Goal: Task Accomplishment & Management: Use online tool/utility

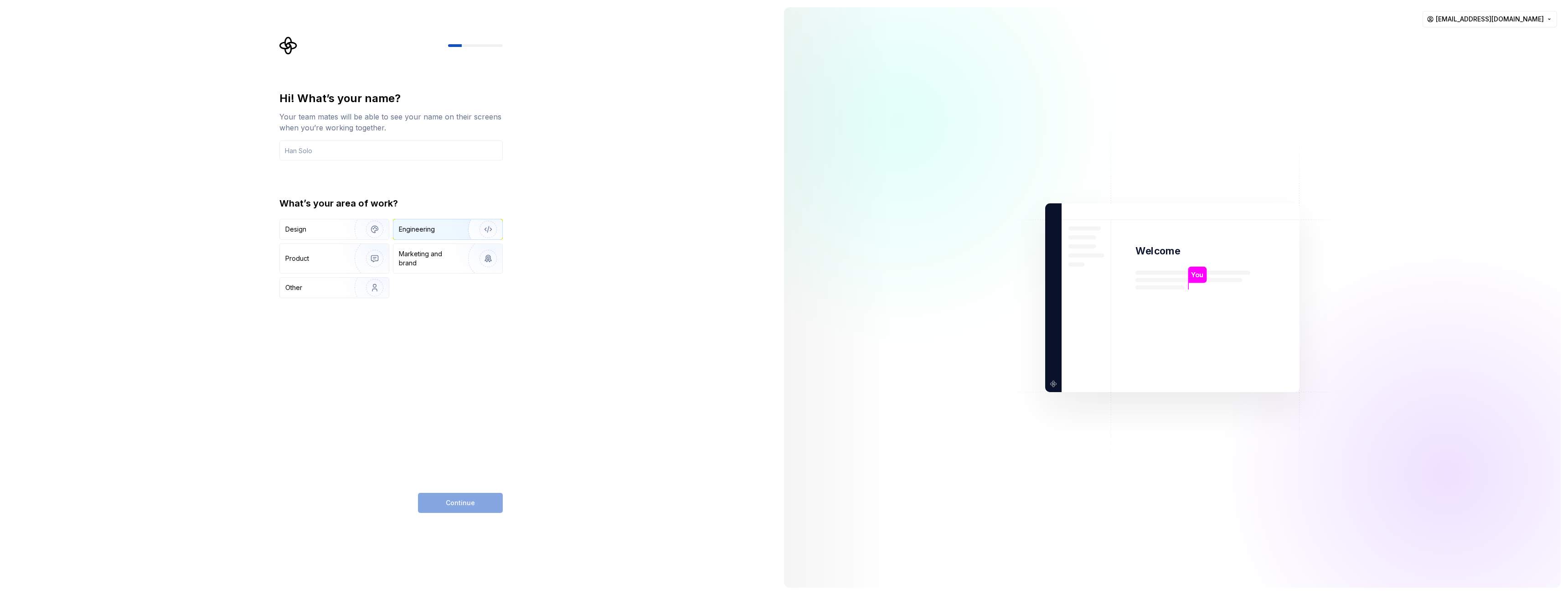
click at [409, 232] on div "Engineering" at bounding box center [417, 229] width 36 height 9
click at [459, 515] on div "Hi! What’s your name? Your team mates will be able to see your name on their sc…" at bounding box center [388, 297] width 777 height 595
drag, startPoint x: 310, startPoint y: 156, endPoint x: 315, endPoint y: 147, distance: 10.3
click at [313, 156] on input "text" at bounding box center [391, 150] width 223 height 20
type input "smurf"
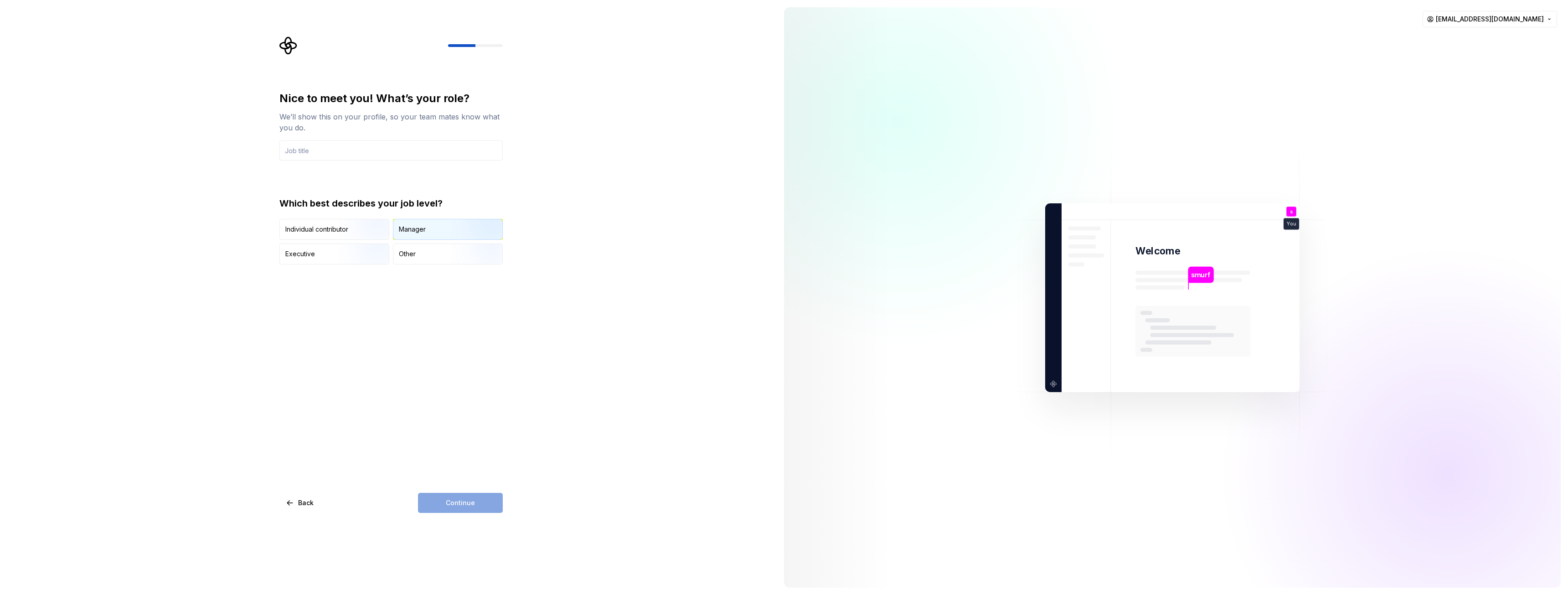
click at [436, 223] on div "Manager" at bounding box center [448, 229] width 109 height 20
click at [330, 147] on input "text" at bounding box center [391, 150] width 223 height 20
type input "smurf"
click at [304, 249] on div "50 - 249" at bounding box center [304, 248] width 26 height 9
click at [288, 249] on button "50 - 249" at bounding box center [284, 249] width 7 height 7
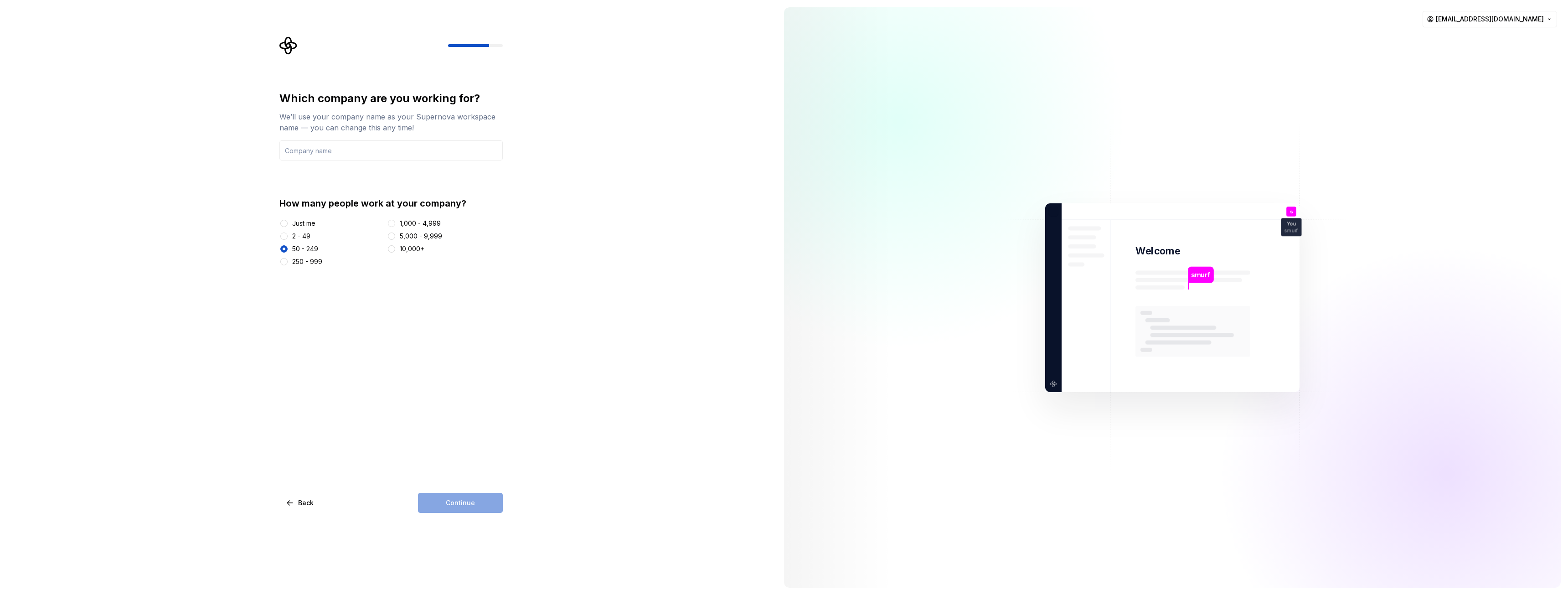
click at [471, 507] on div "Continue" at bounding box center [460, 503] width 85 height 20
click at [336, 157] on input "text" at bounding box center [391, 150] width 223 height 20
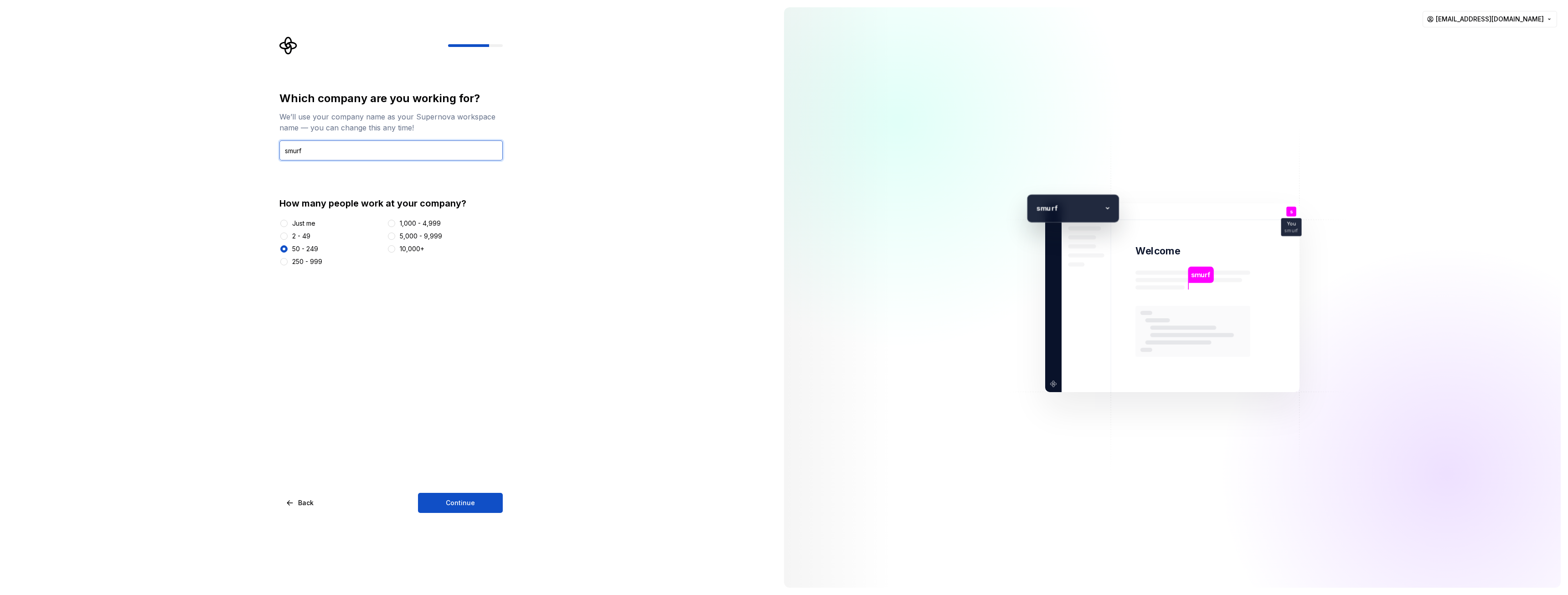
type input "smurf"
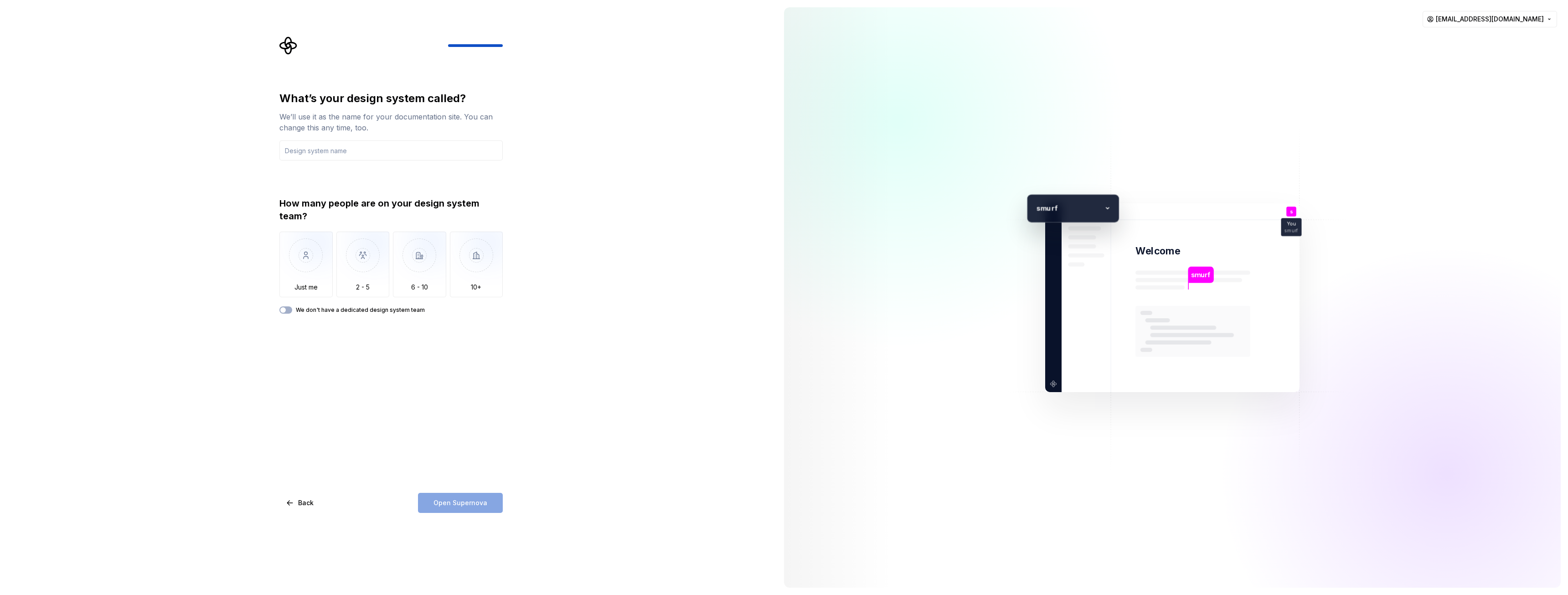
click at [1052, 206] on p "murf" at bounding box center [1070, 208] width 60 height 11
click at [1107, 207] on icon at bounding box center [1108, 208] width 14 height 14
click at [349, 268] on img "button" at bounding box center [363, 262] width 53 height 61
click at [322, 155] on input "text" at bounding box center [391, 150] width 223 height 20
type input "smurf"
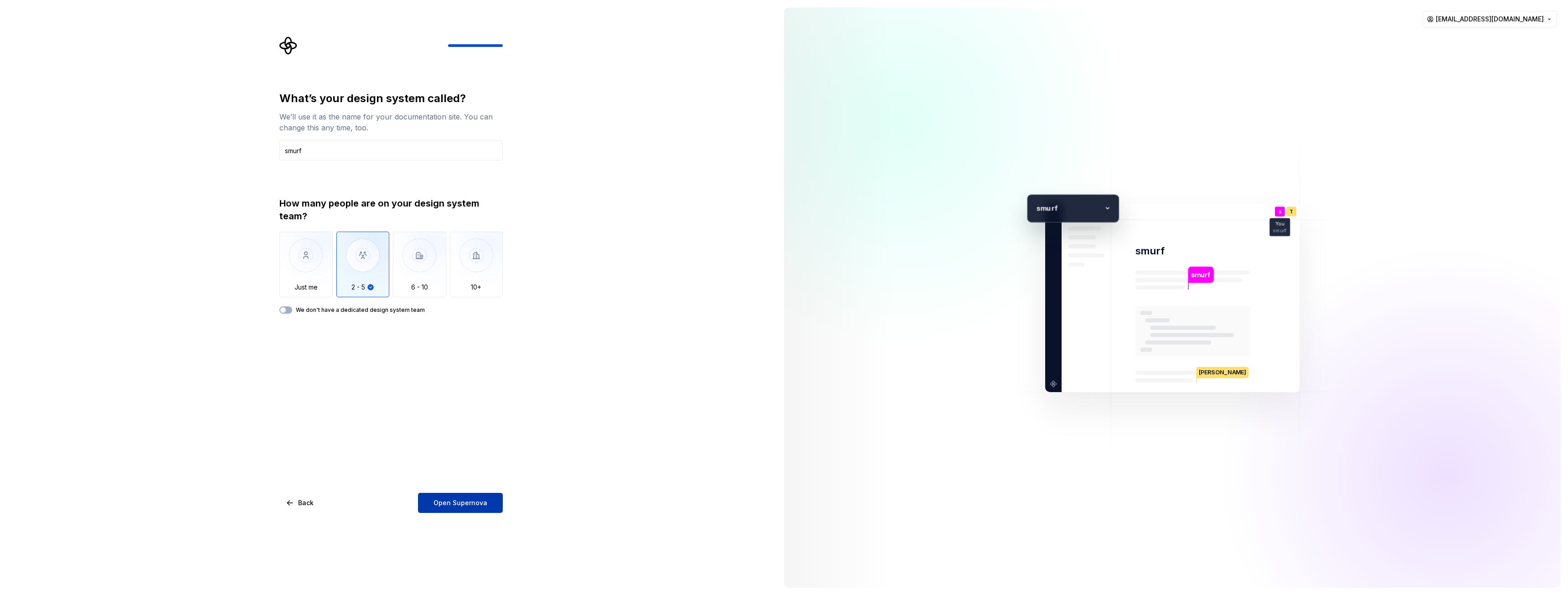
click at [442, 506] on span "Open Supernova" at bounding box center [460, 503] width 54 height 9
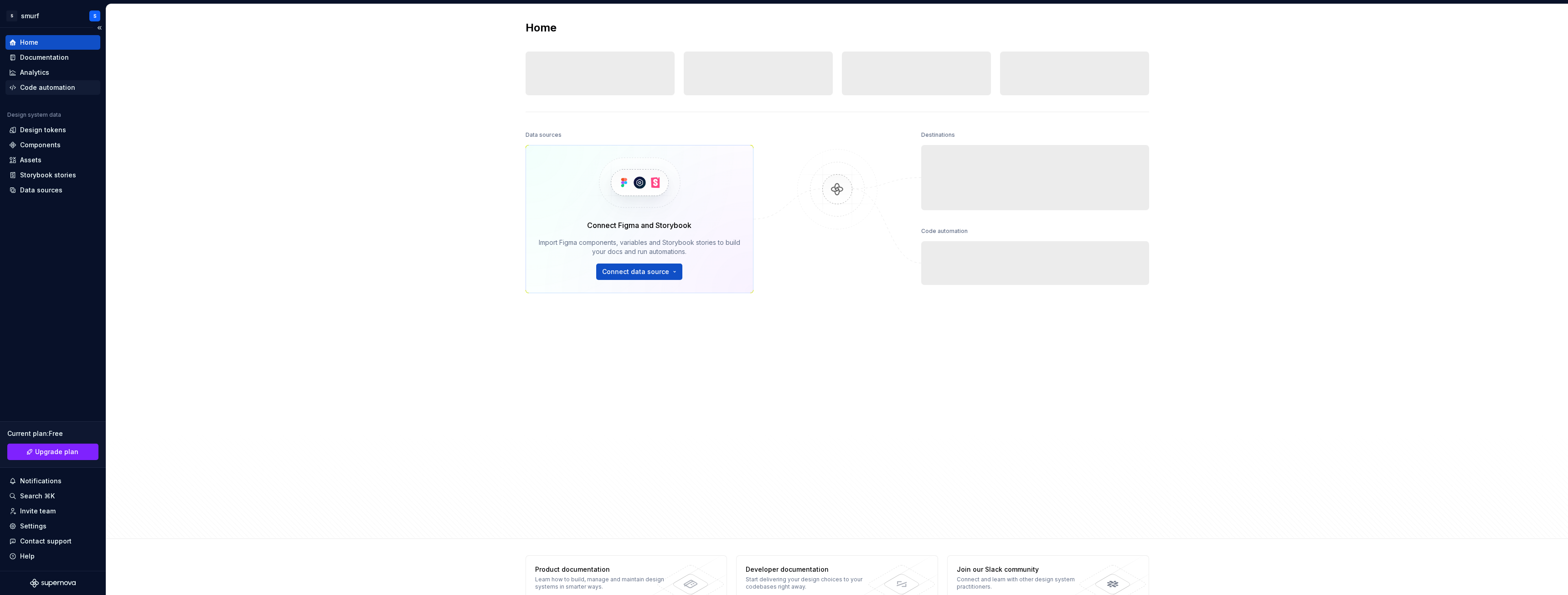
click at [29, 86] on div "Code automation" at bounding box center [47, 88] width 55 height 9
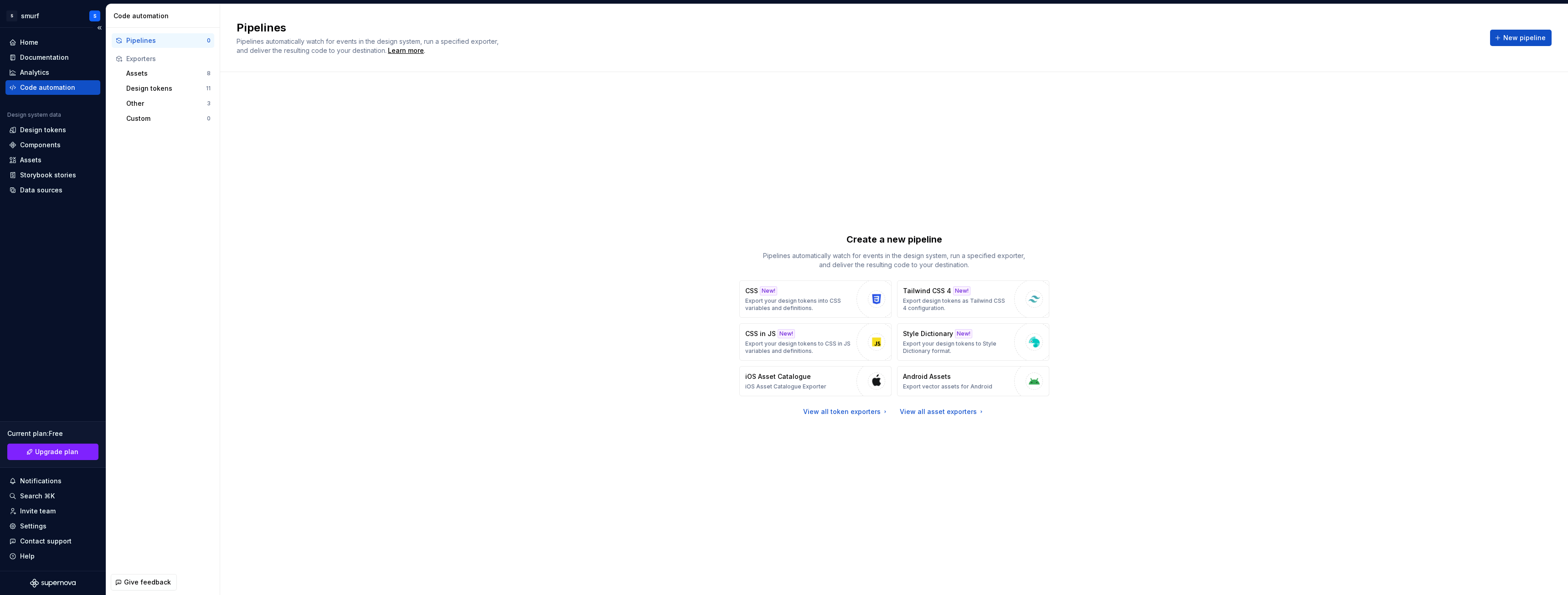
click at [49, 580] on icon "Supernova Logo" at bounding box center [53, 583] width 46 height 9
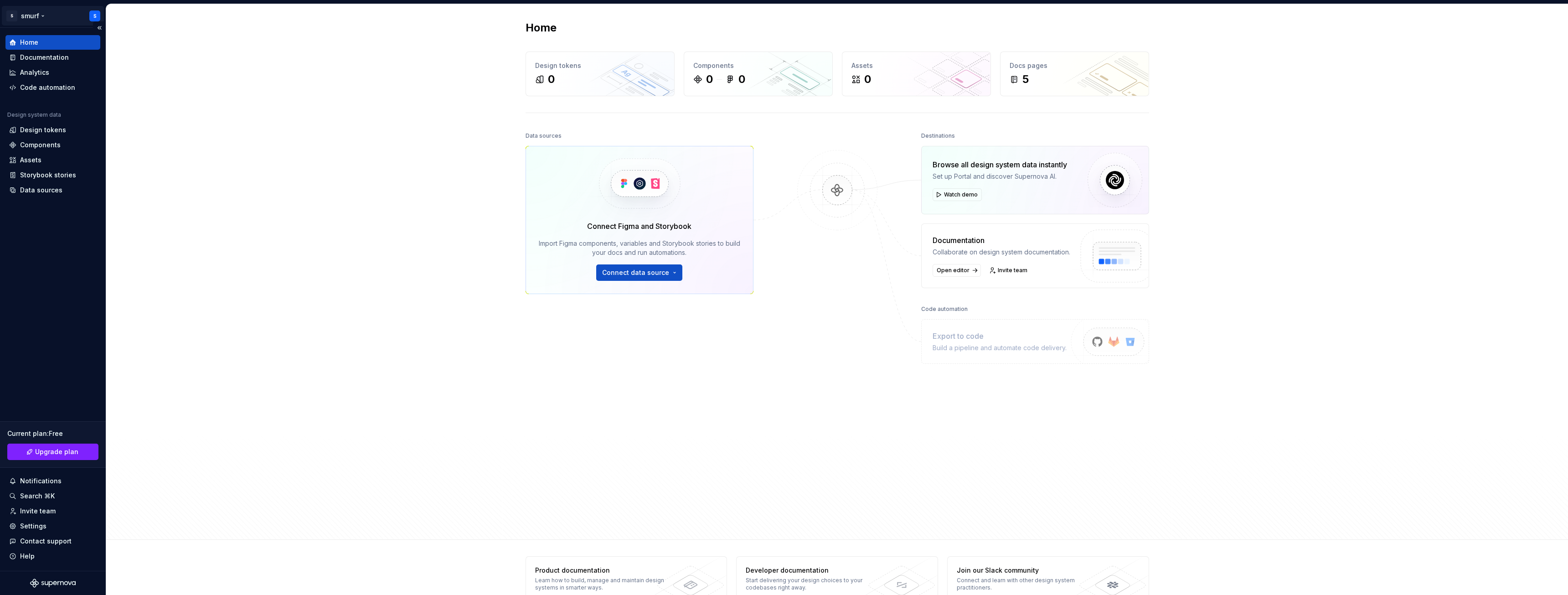
click at [15, 14] on html "S smurf S Home Documentation Analytics Code automation Design system data Desig…" at bounding box center [784, 297] width 1568 height 595
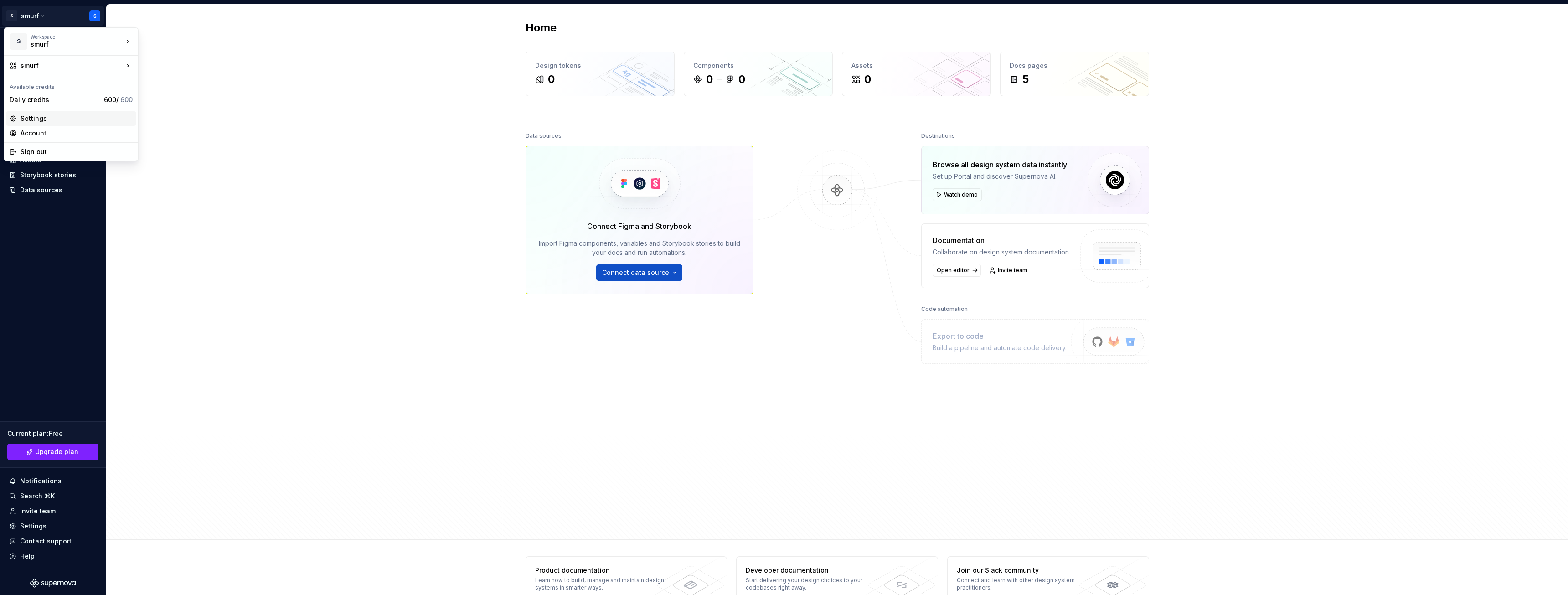
click at [35, 119] on div "Settings" at bounding box center [77, 119] width 112 height 9
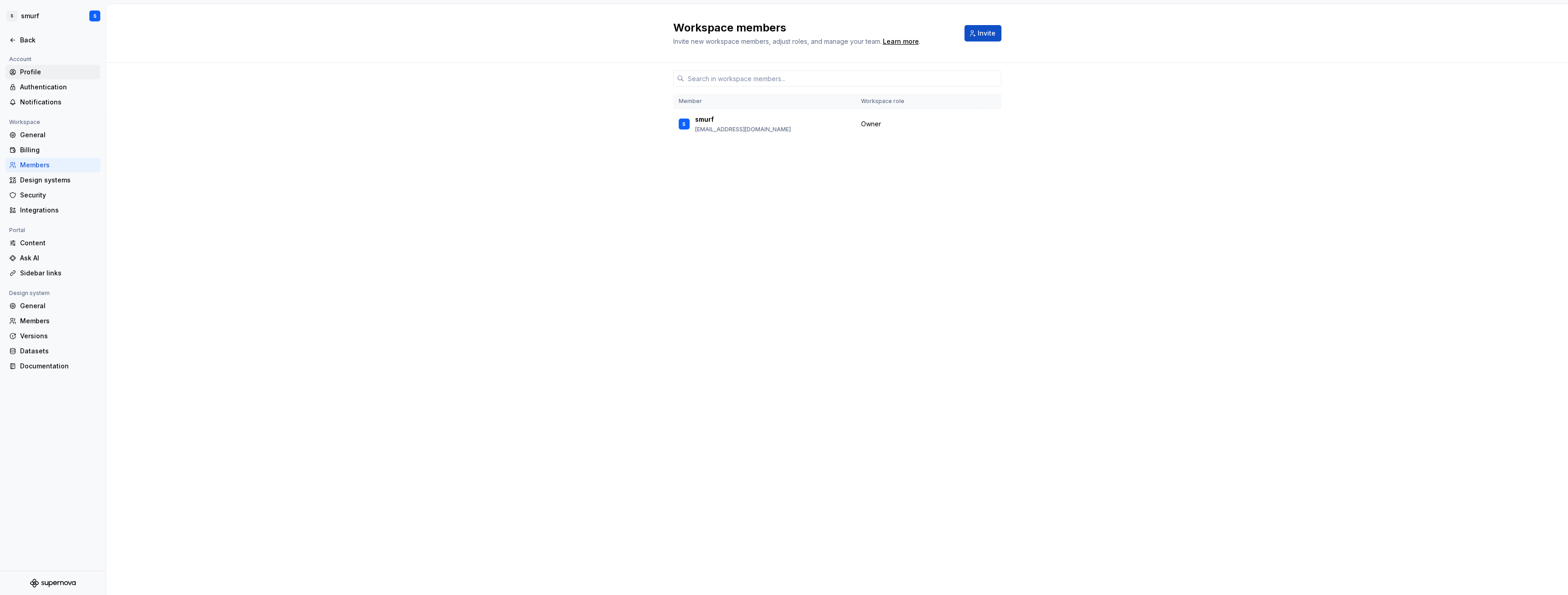
click at [30, 75] on div "Profile" at bounding box center [58, 72] width 77 height 9
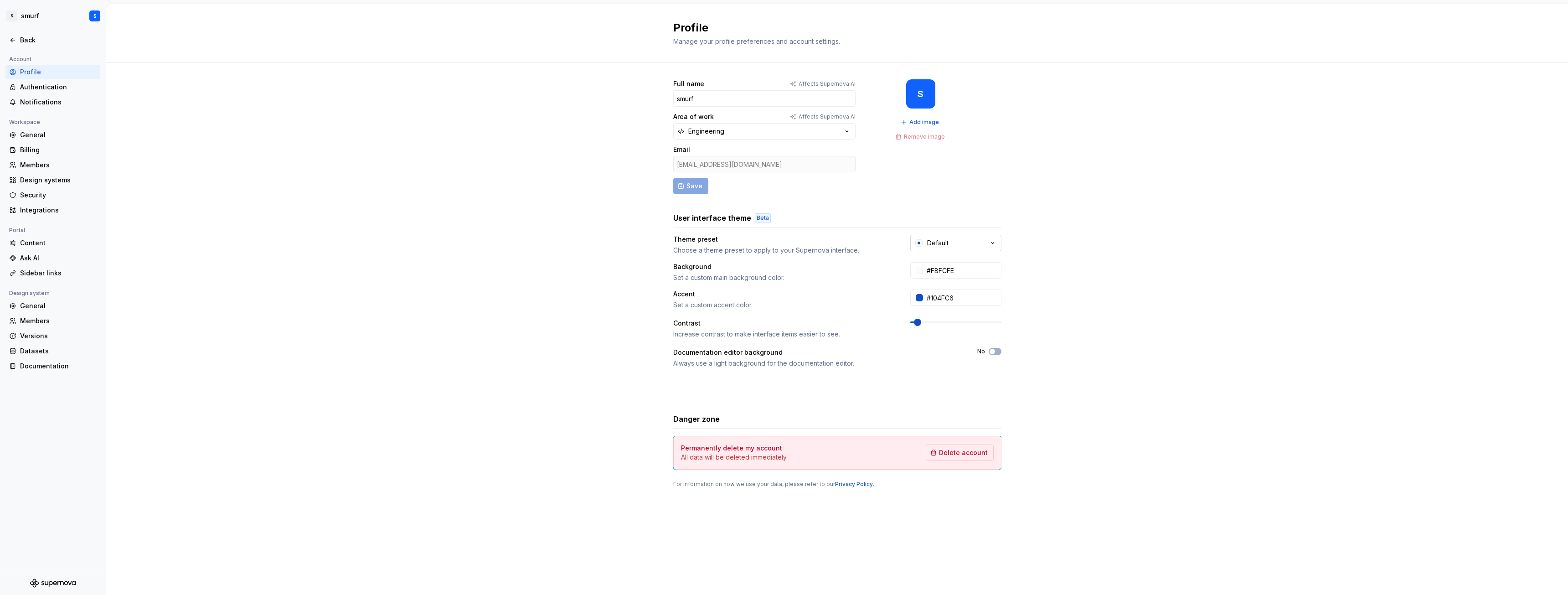
click at [941, 250] on button "Default" at bounding box center [956, 243] width 91 height 16
click at [942, 374] on div "Default Dark" at bounding box center [960, 372] width 40 height 9
type input "#101010"
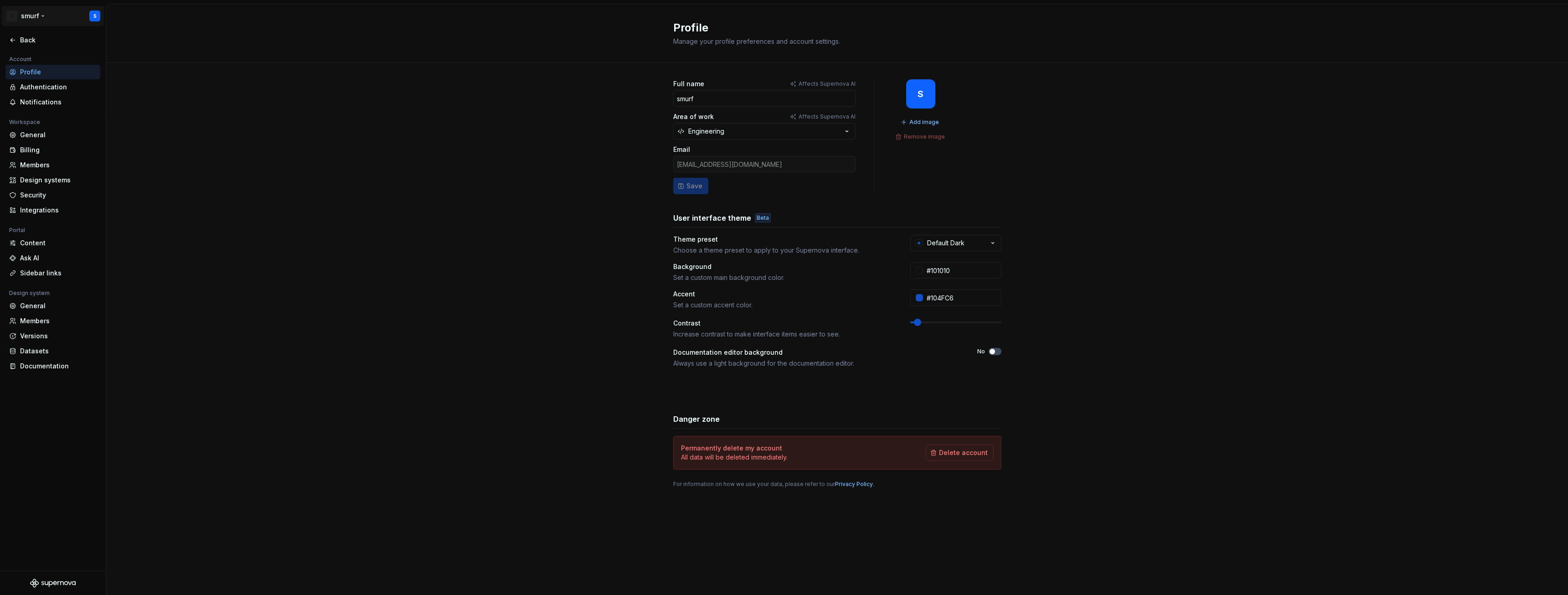
click at [26, 18] on html "S smurf S Back Account Profile Authentication Notifications Workspace General B…" at bounding box center [784, 297] width 1568 height 595
click at [20, 43] on div "Back" at bounding box center [58, 40] width 77 height 9
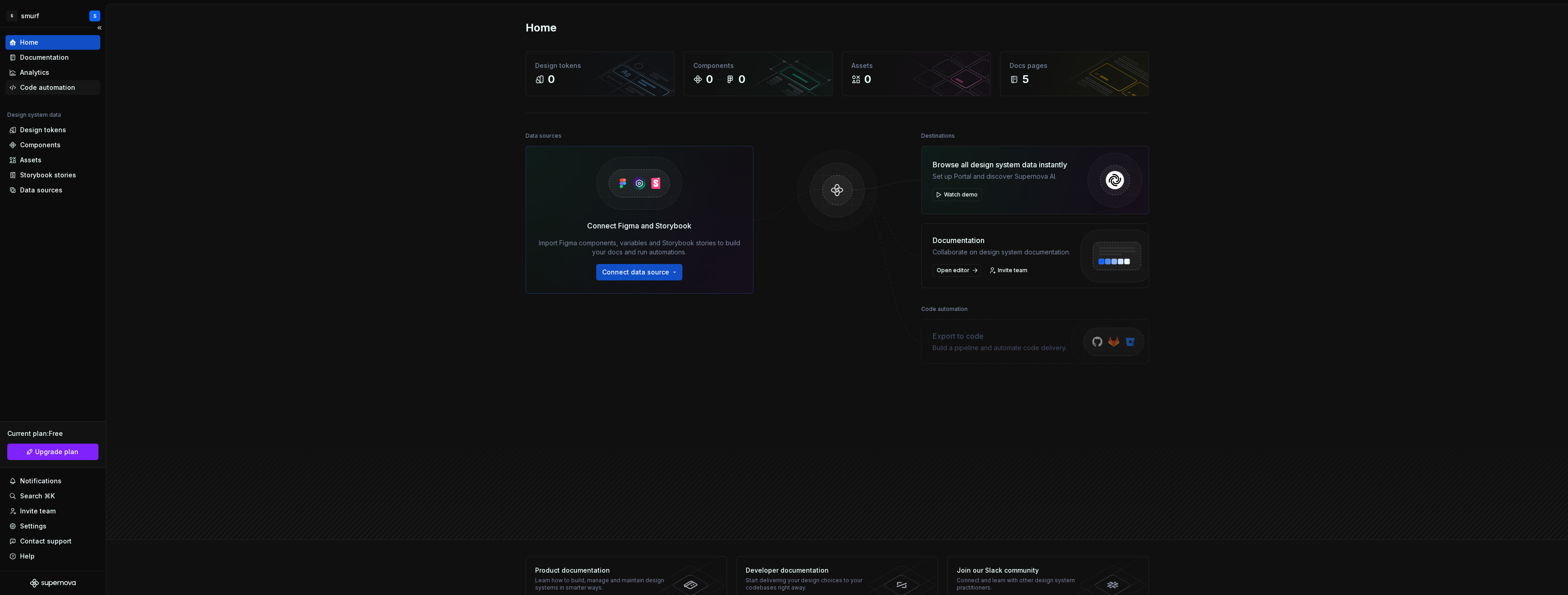
click at [27, 87] on div "Code automation" at bounding box center [47, 88] width 55 height 9
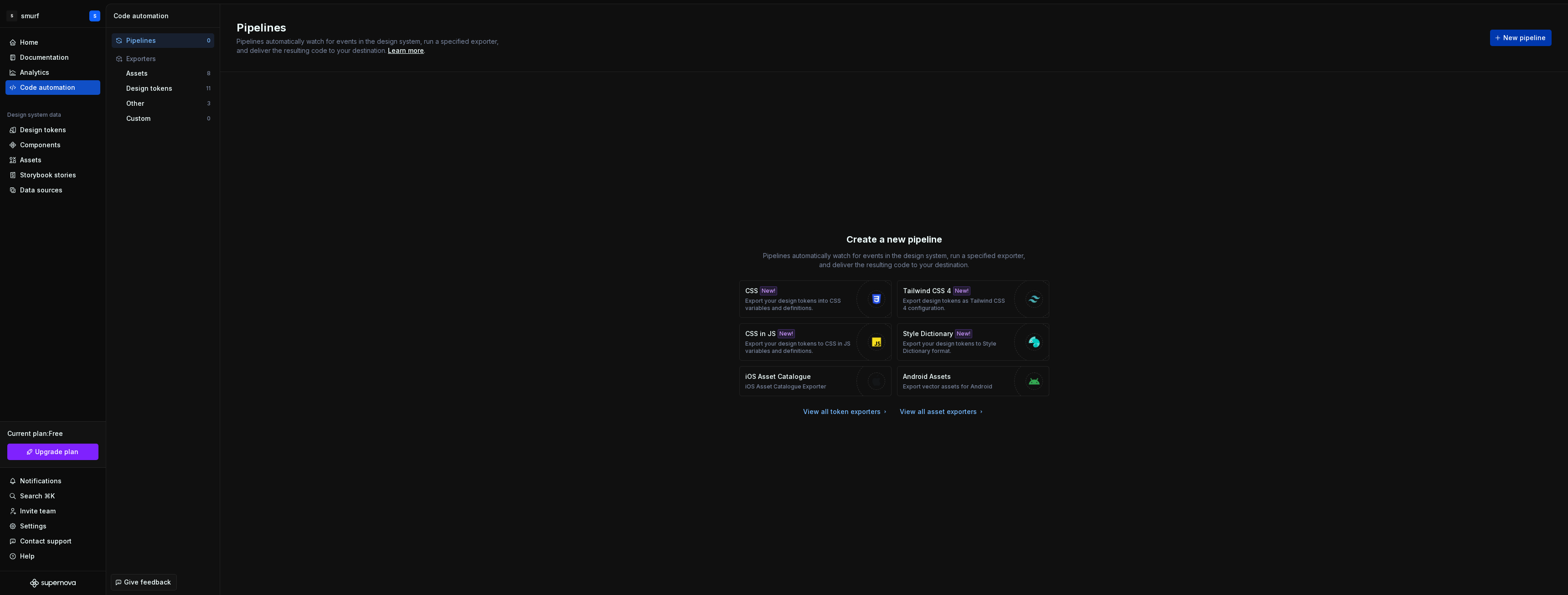
click at [1531, 32] on button "New pipeline" at bounding box center [1521, 38] width 61 height 16
click at [144, 97] on div "Other 3" at bounding box center [168, 103] width 91 height 15
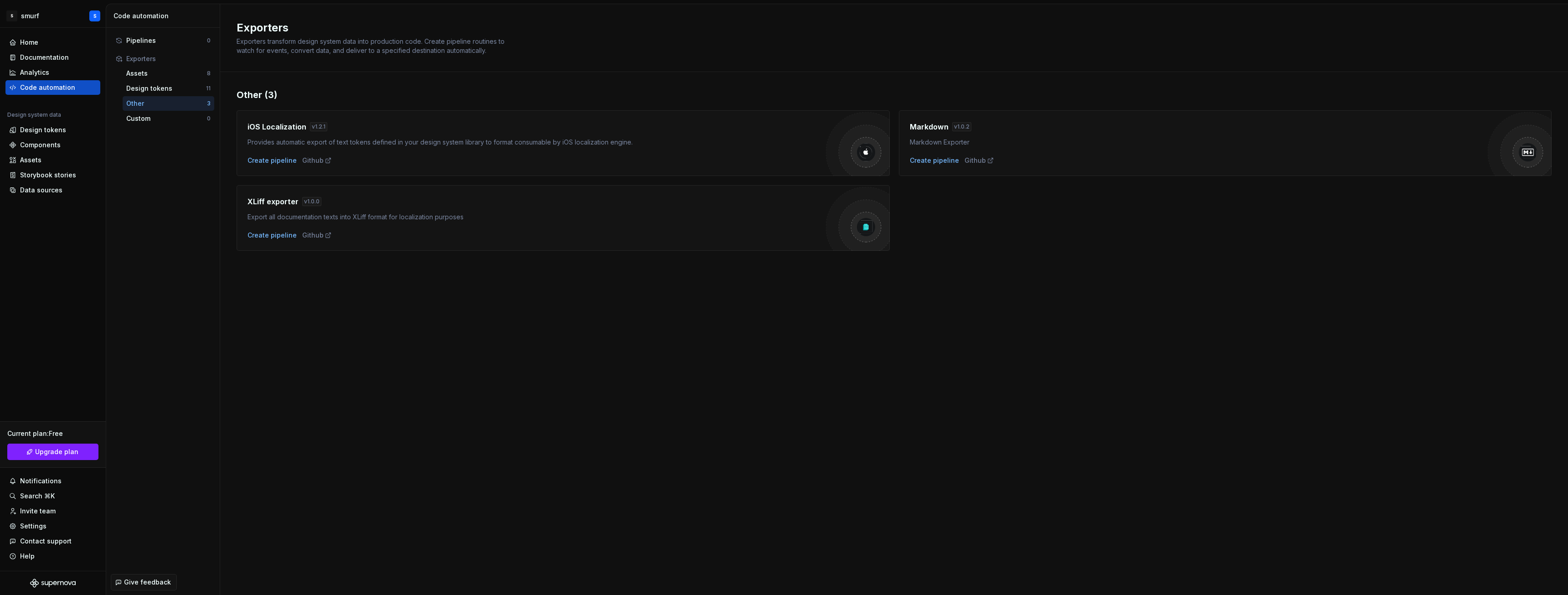
click at [388, 150] on div "iOS Localization v 1.2.1 Provides automatic export of text tokens defined in yo…" at bounding box center [537, 143] width 579 height 44
click at [271, 161] on div "Create pipeline" at bounding box center [272, 161] width 49 height 9
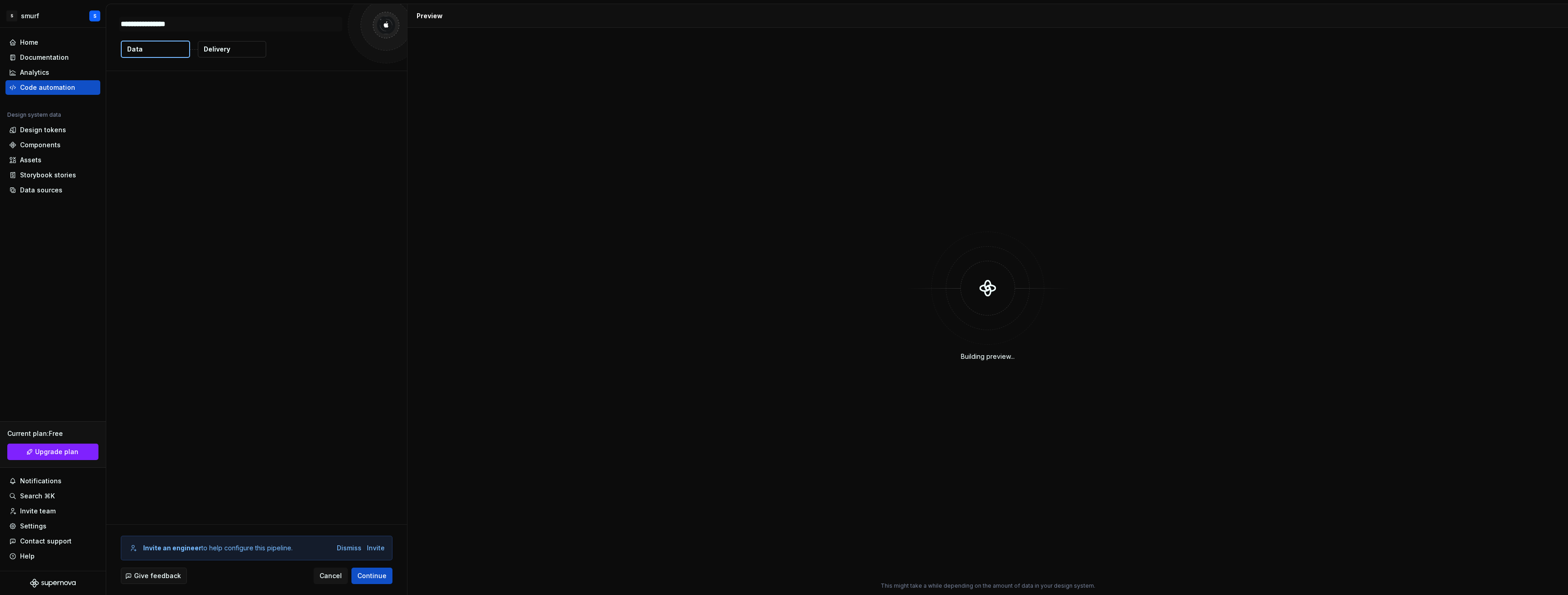
type textarea "*"
click at [383, 581] on button "Continue" at bounding box center [372, 576] width 41 height 16
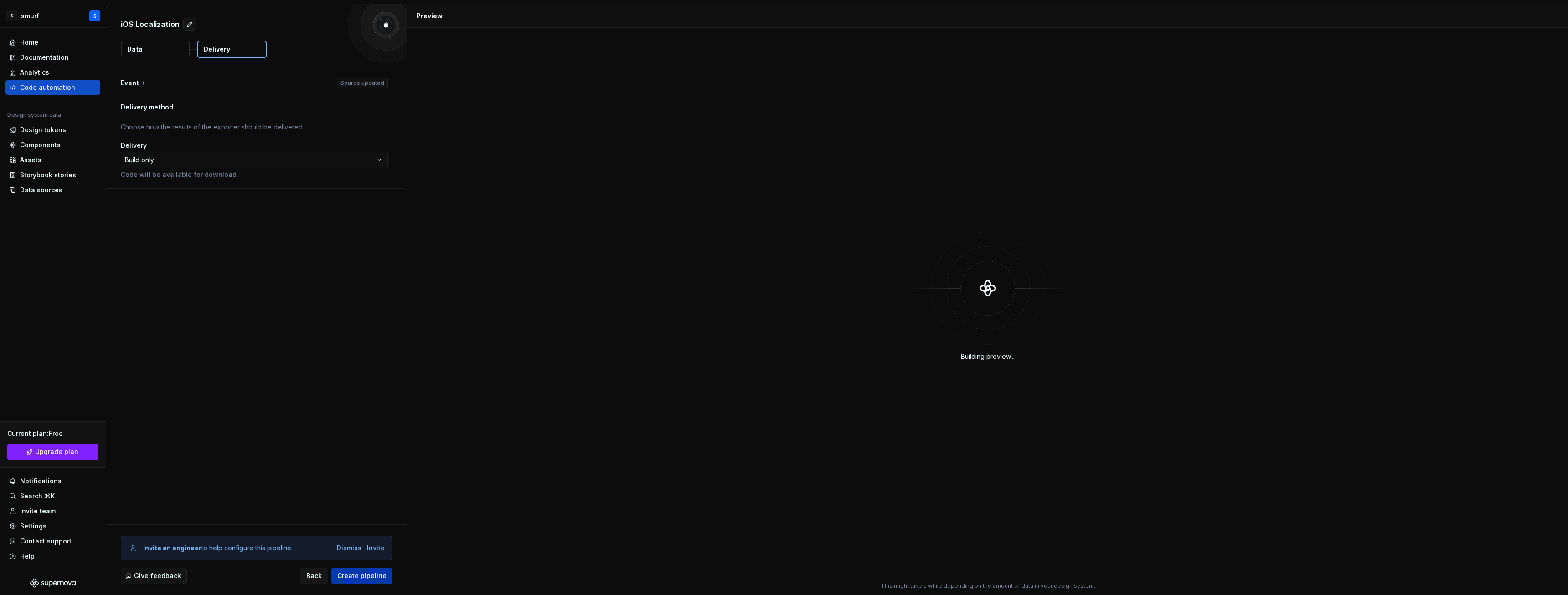
click at [383, 581] on button "Create pipeline" at bounding box center [362, 576] width 61 height 16
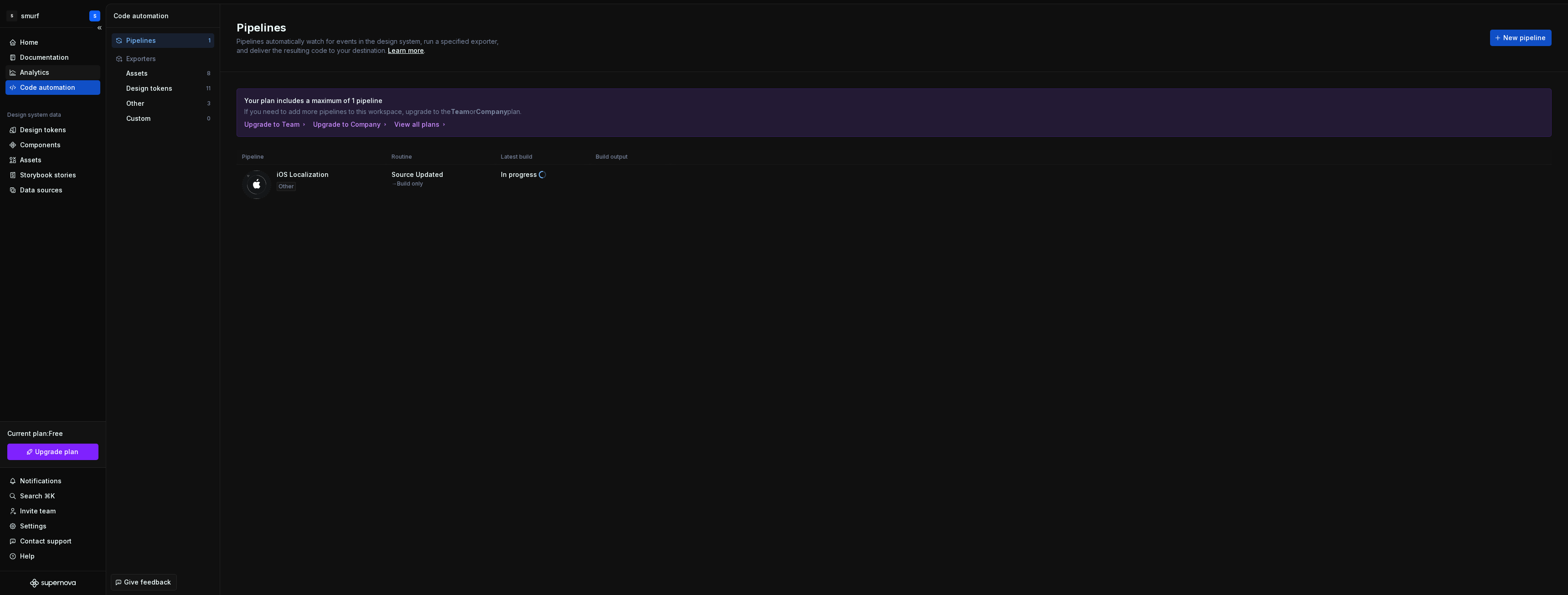
click at [38, 66] on div "Analytics" at bounding box center [52, 72] width 95 height 15
click at [32, 40] on div "Home" at bounding box center [29, 42] width 18 height 9
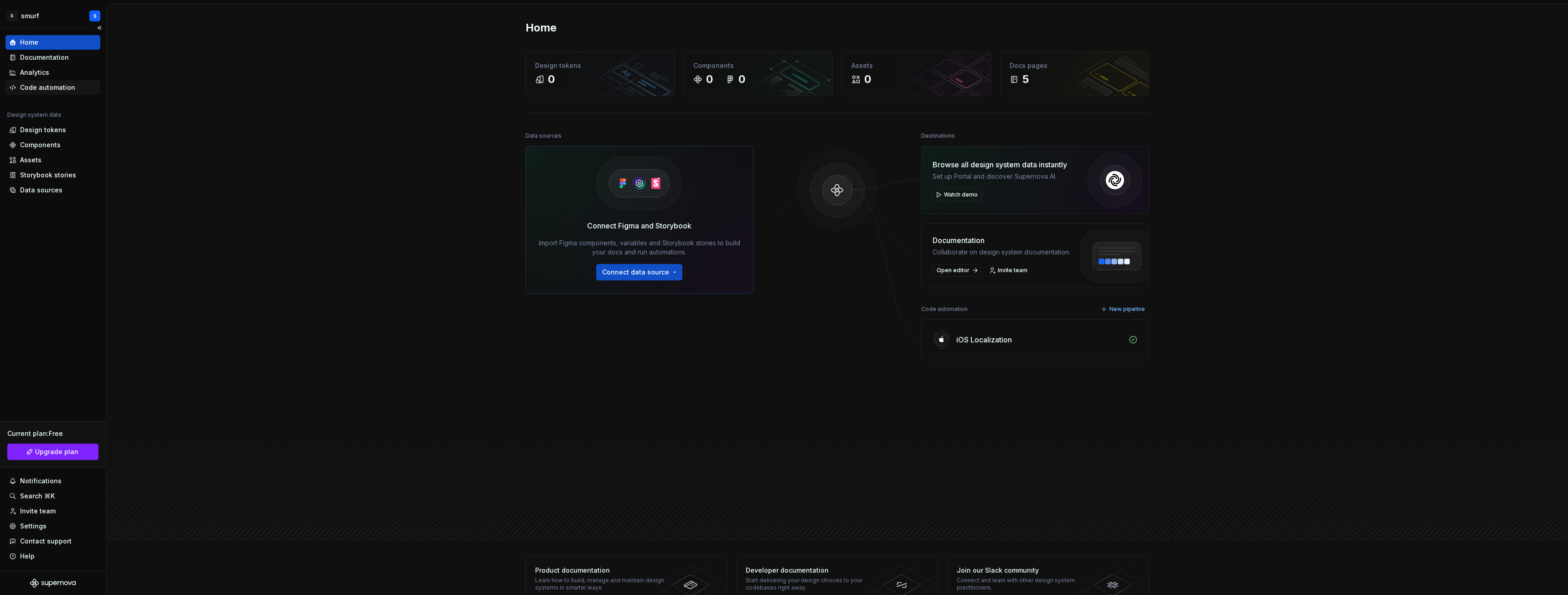
click at [33, 86] on div "Code automation" at bounding box center [47, 88] width 55 height 9
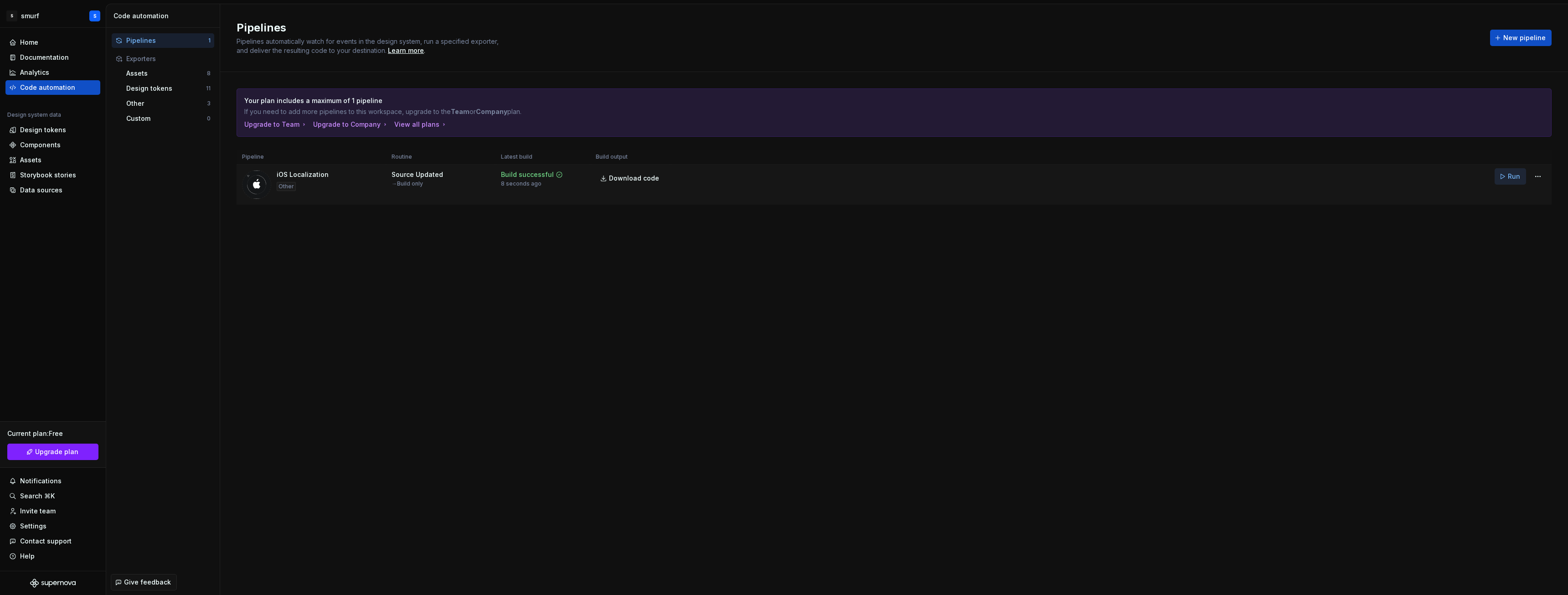
click at [1513, 178] on span "Run" at bounding box center [1514, 176] width 13 height 9
click at [1543, 179] on html "S smurf S Home Documentation Analytics Code automation Design system data Desig…" at bounding box center [784, 297] width 1568 height 595
click at [1504, 254] on link "View exporter on GitHub" at bounding box center [1527, 254] width 78 height 9
click at [145, 101] on div "Other" at bounding box center [166, 103] width 80 height 9
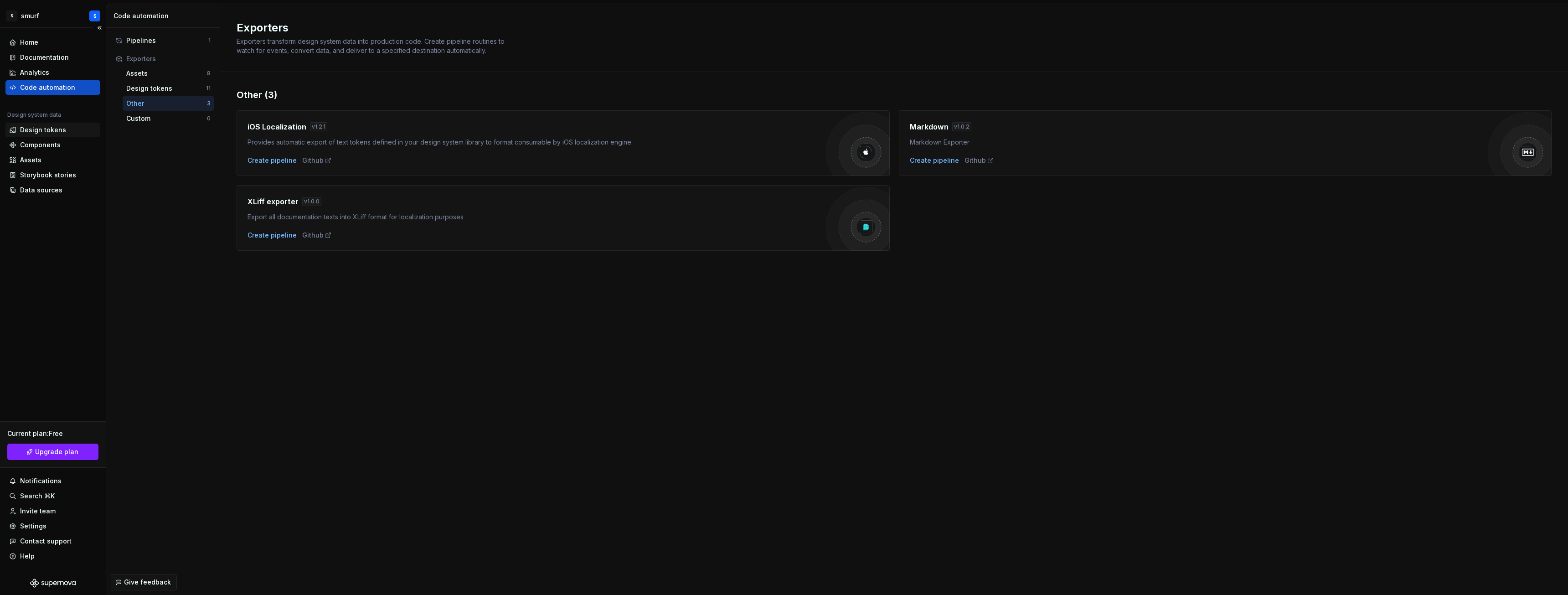
click at [33, 134] on div "Design tokens" at bounding box center [52, 130] width 95 height 15
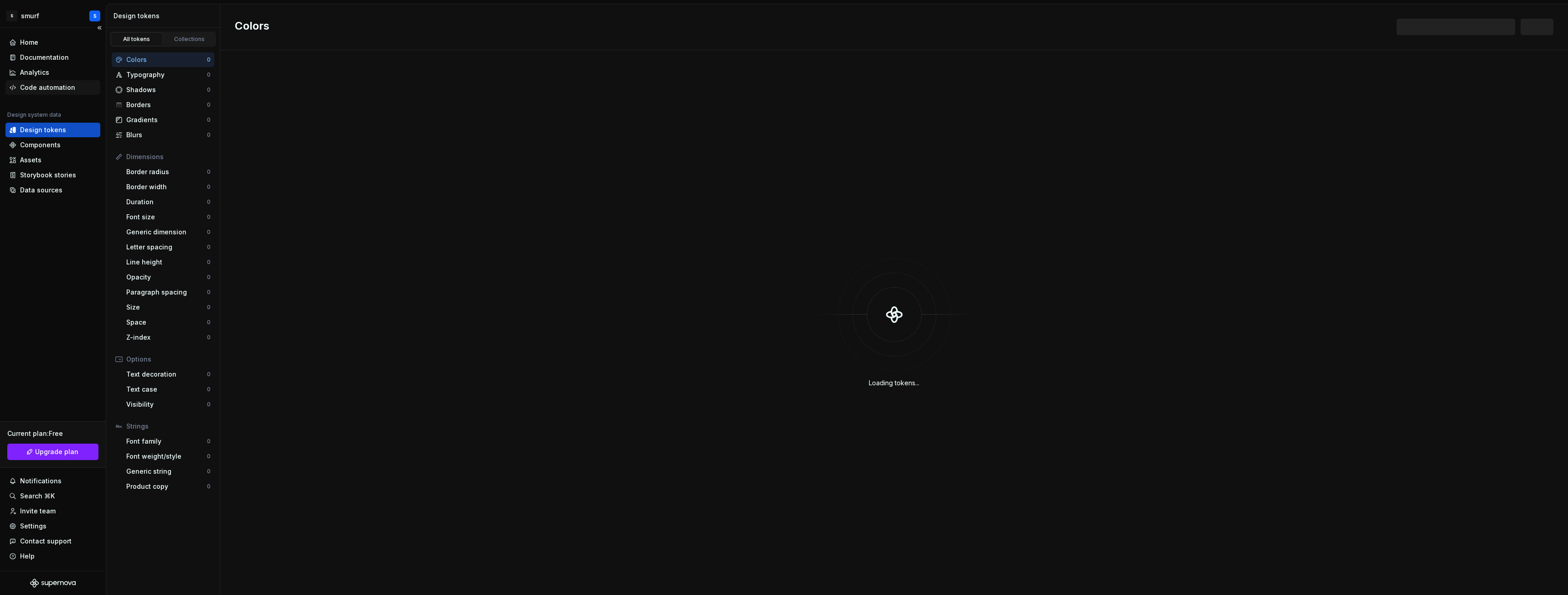
click at [24, 86] on div "Code automation" at bounding box center [47, 88] width 55 height 9
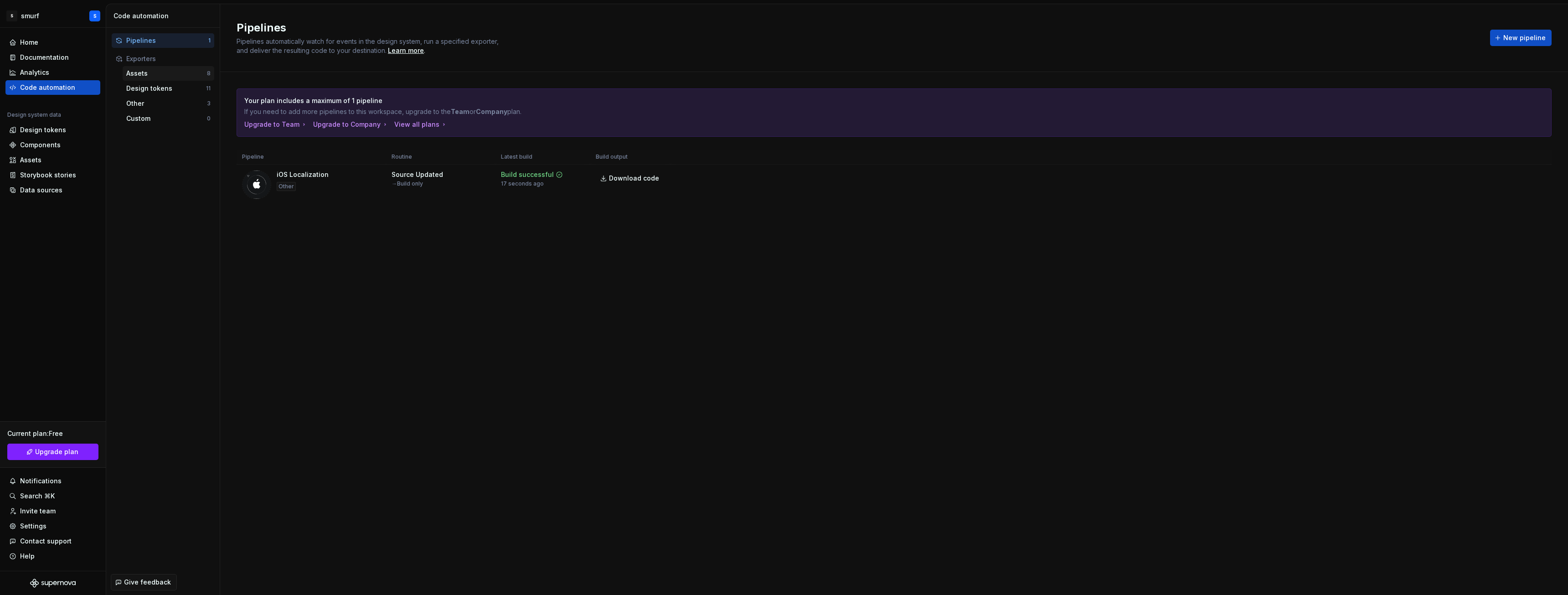
click at [137, 70] on div "Assets" at bounding box center [166, 73] width 80 height 9
